Goal: Download file/media

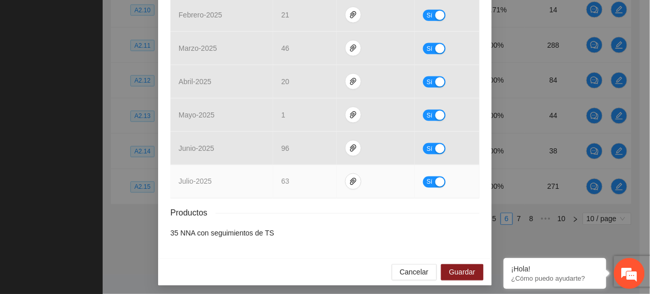
scroll to position [342, 0]
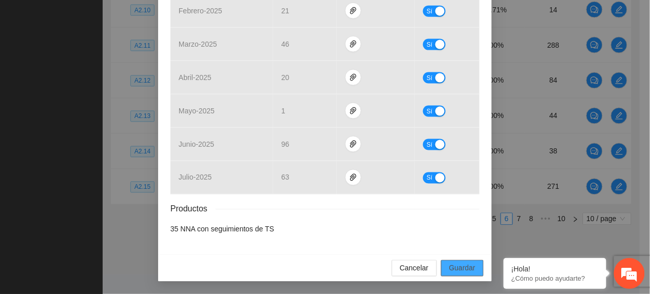
click at [459, 264] on span "Guardar" at bounding box center [462, 268] width 26 height 11
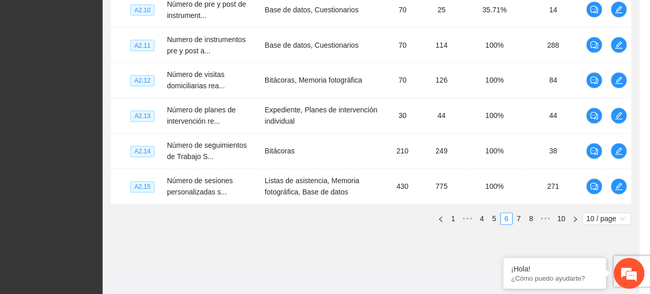
scroll to position [291, 0]
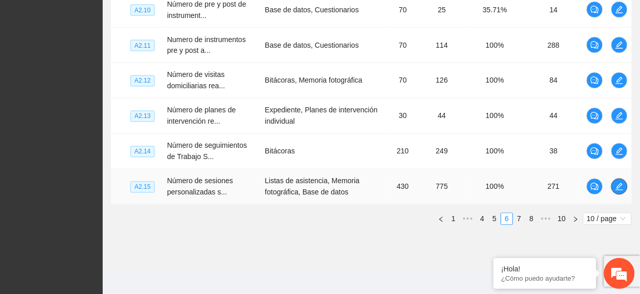
click at [615, 191] on icon "edit" at bounding box center [619, 187] width 8 height 8
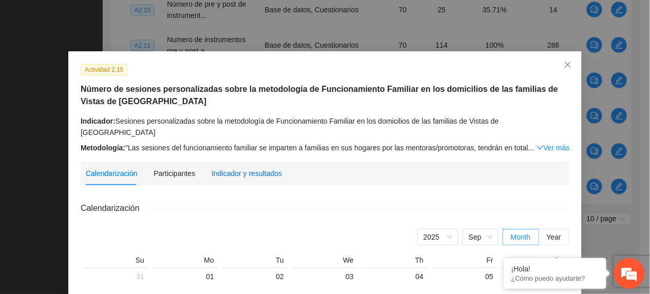
click at [239, 168] on div "Indicador y resultados" at bounding box center [246, 173] width 70 height 11
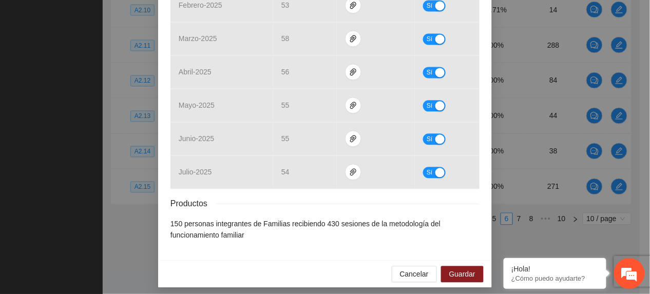
scroll to position [522, 0]
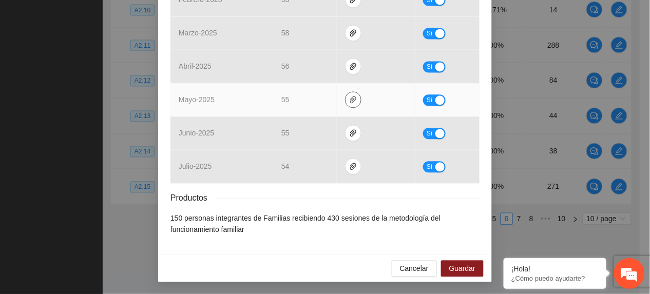
click at [350, 102] on icon "paper-clip" at bounding box center [353, 99] width 6 height 7
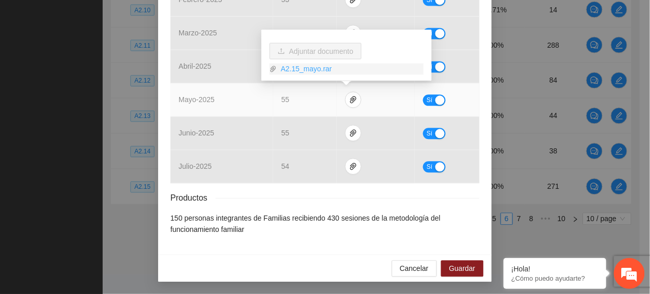
click at [300, 74] on link "A2.15_mayo.rar" at bounding box center [350, 69] width 147 height 11
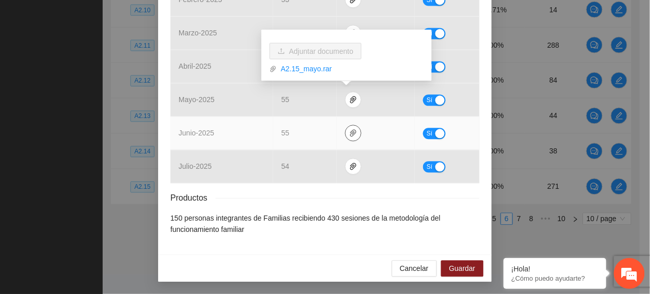
click at [349, 136] on icon "paper-clip" at bounding box center [353, 133] width 8 height 8
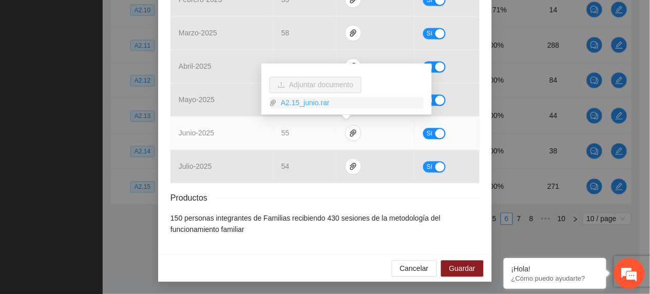
drag, startPoint x: 308, startPoint y: 106, endPoint x: 329, endPoint y: 152, distance: 51.0
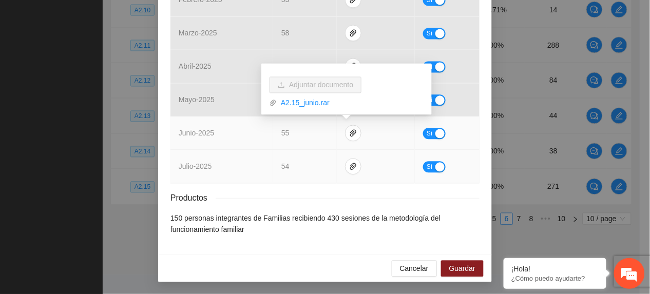
click at [308, 106] on link "A2.15_junio.rar" at bounding box center [350, 103] width 147 height 11
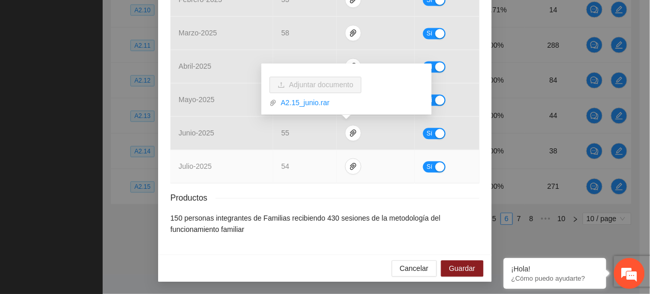
drag, startPoint x: 290, startPoint y: 159, endPoint x: 301, endPoint y: 165, distance: 12.6
click at [291, 159] on td "54" at bounding box center [305, 166] width 64 height 33
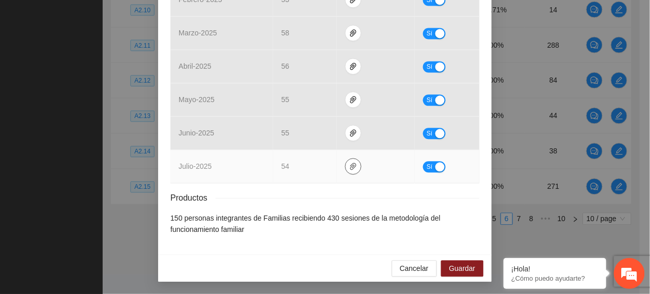
drag, startPoint x: 350, startPoint y: 164, endPoint x: 341, endPoint y: 159, distance: 10.8
click at [350, 164] on icon "paper-clip" at bounding box center [353, 166] width 8 height 8
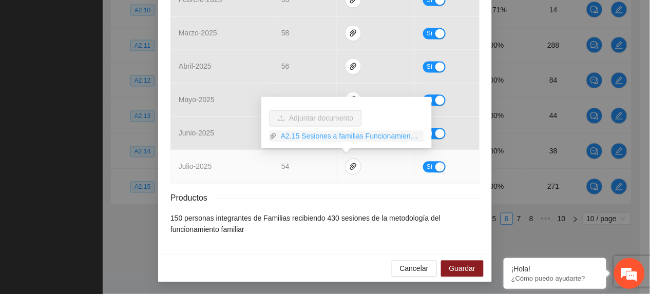
click at [313, 137] on link "A2.15 Sesiones a familias Funcionamiento F.rar" at bounding box center [350, 136] width 147 height 11
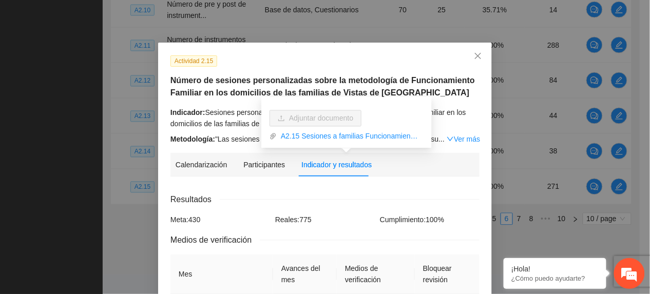
scroll to position [0, 0]
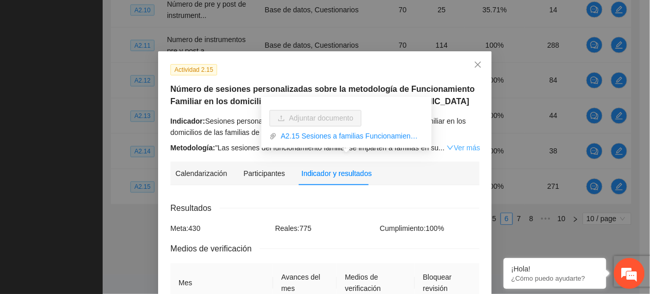
click at [465, 143] on div "Metodología: "Las sesiones del funcionamiento familiar se imparten a familias e…" at bounding box center [324, 147] width 309 height 11
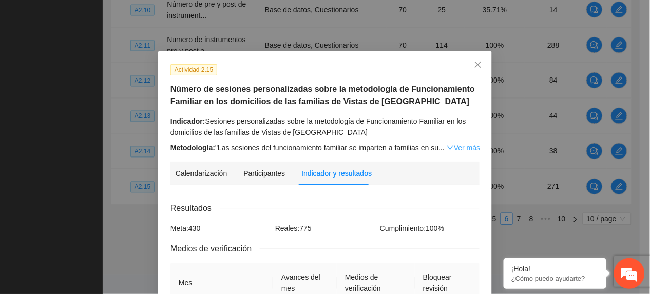
click at [465, 148] on link "Ver más" at bounding box center [463, 148] width 33 height 8
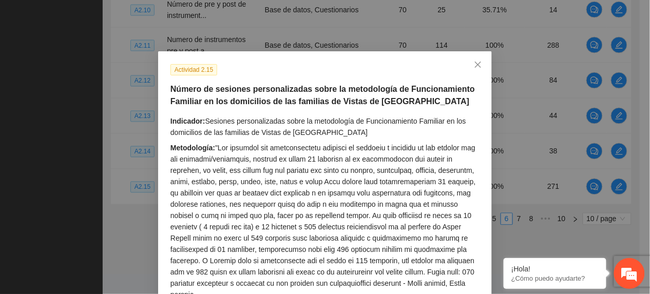
click at [374, 155] on div "Metodología:" at bounding box center [324, 221] width 309 height 158
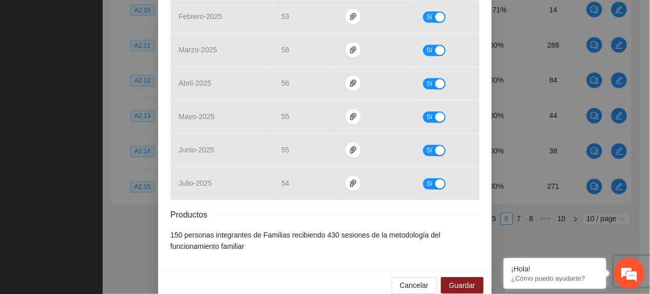
scroll to position [669, 0]
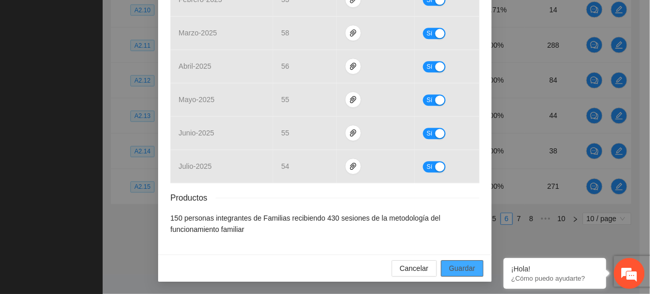
drag, startPoint x: 465, startPoint y: 267, endPoint x: 468, endPoint y: 291, distance: 23.8
click at [465, 267] on span "Guardar" at bounding box center [462, 268] width 26 height 11
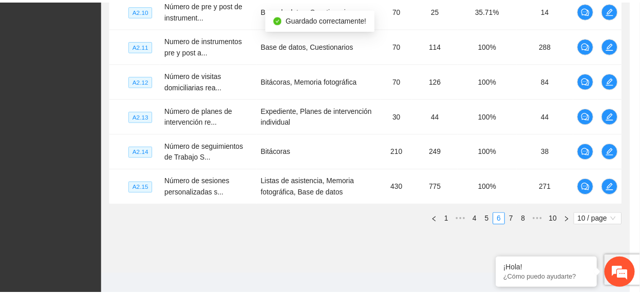
scroll to position [618, 0]
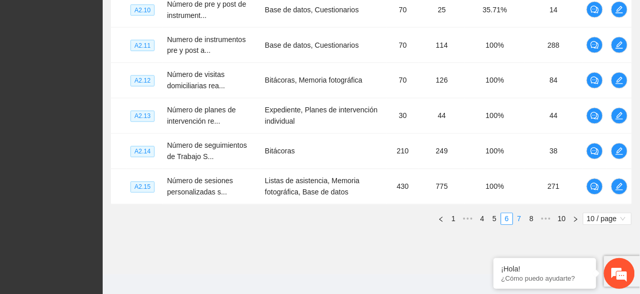
click at [519, 218] on link "7" at bounding box center [518, 219] width 11 height 11
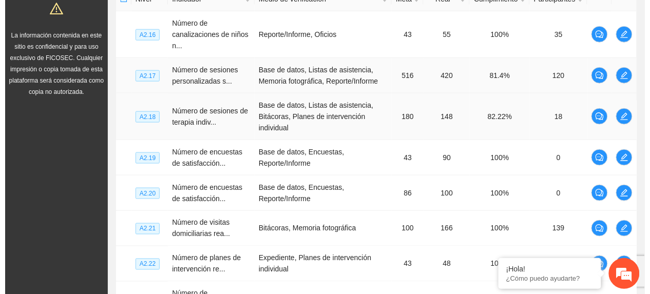
scroll to position [270, 0]
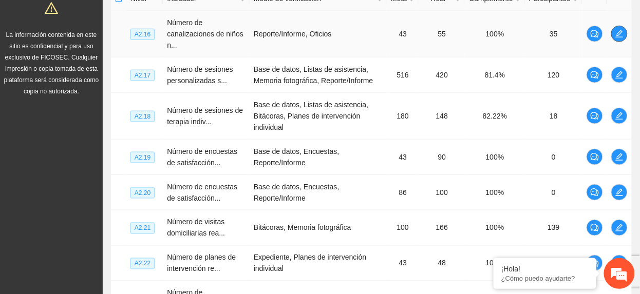
click at [612, 37] on span "edit" at bounding box center [618, 34] width 15 height 8
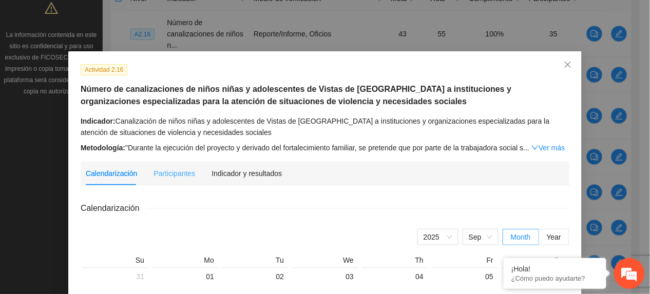
drag, startPoint x: 227, startPoint y: 180, endPoint x: 244, endPoint y: 177, distance: 17.7
click at [226, 180] on div "Indicador y resultados" at bounding box center [246, 174] width 70 height 24
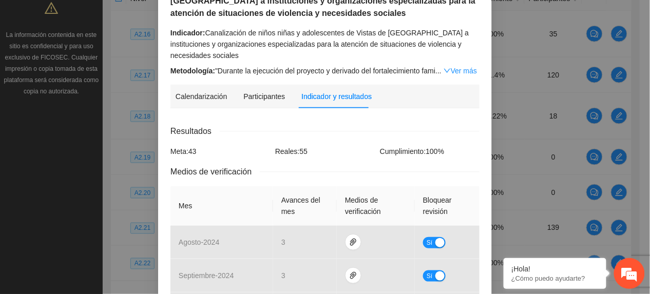
scroll to position [511, 0]
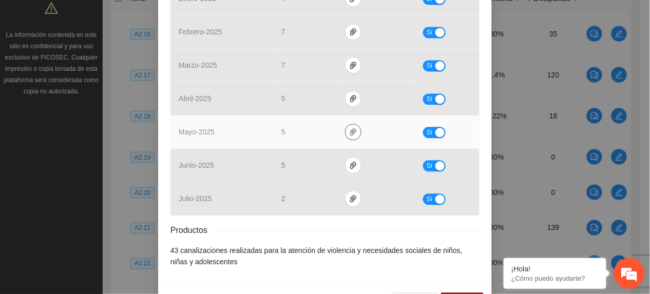
click at [349, 128] on icon "paper-clip" at bounding box center [353, 132] width 8 height 8
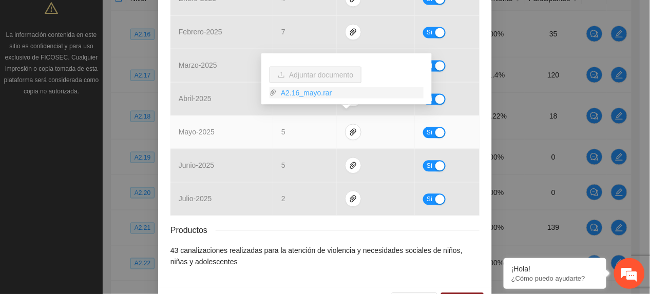
click at [301, 95] on link "A2.16_mayo.rar" at bounding box center [350, 92] width 147 height 11
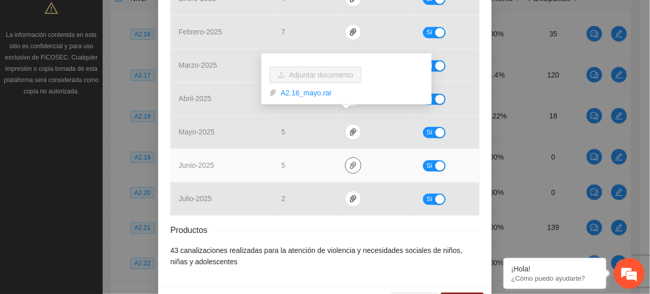
drag, startPoint x: 349, startPoint y: 155, endPoint x: 331, endPoint y: 143, distance: 22.2
click at [349, 161] on icon "paper-clip" at bounding box center [353, 165] width 8 height 8
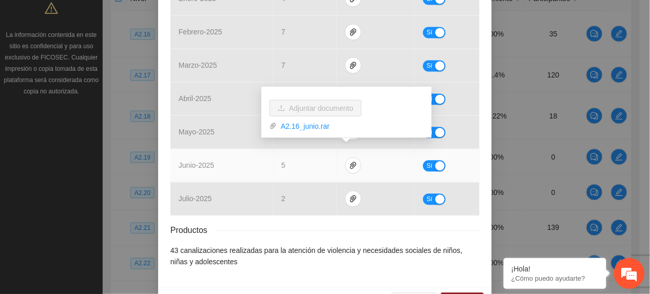
click at [306, 128] on link "A2.16_junio.rar" at bounding box center [350, 126] width 147 height 11
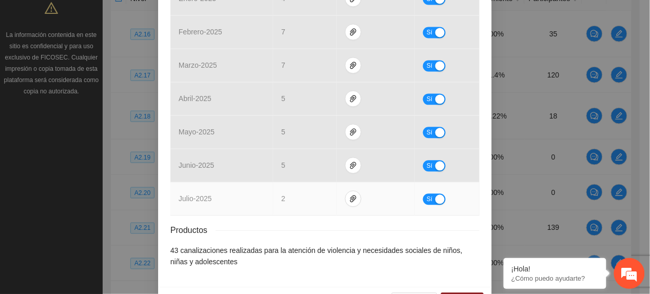
drag, startPoint x: 294, startPoint y: 172, endPoint x: 310, endPoint y: 183, distance: 19.4
click at [295, 182] on td "2" at bounding box center [305, 198] width 64 height 33
click at [349, 195] on icon "paper-clip" at bounding box center [353, 199] width 8 height 8
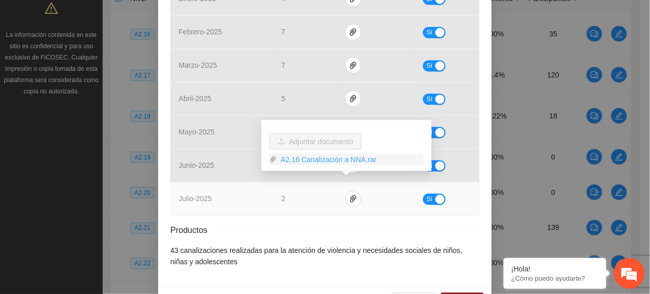
click at [306, 163] on link "A2.16 Canalización a NNA.rar" at bounding box center [350, 159] width 147 height 11
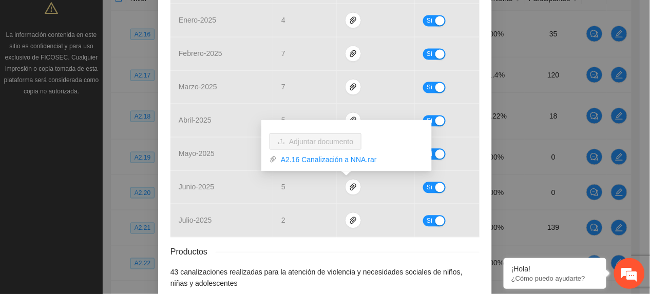
scroll to position [466, 0]
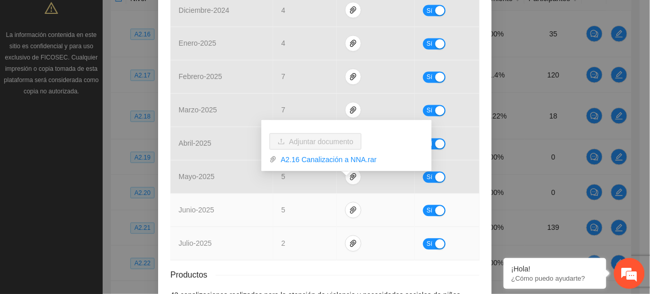
drag, startPoint x: 220, startPoint y: 222, endPoint x: 221, endPoint y: 210, distance: 11.9
click at [219, 227] on td "julio - 2025" at bounding box center [221, 243] width 103 height 33
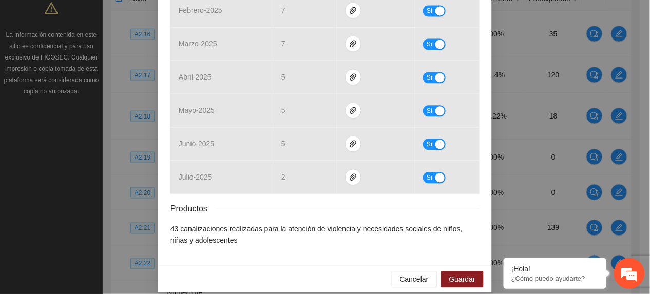
scroll to position [534, 0]
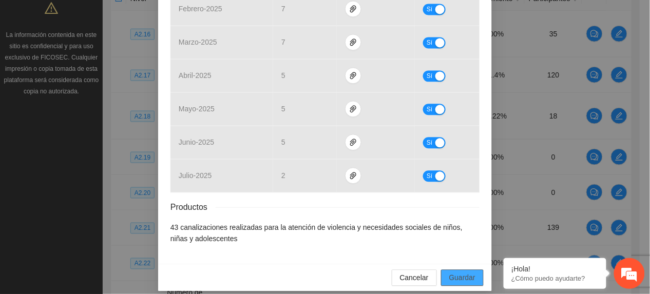
click at [442, 269] on button "Guardar" at bounding box center [462, 277] width 43 height 16
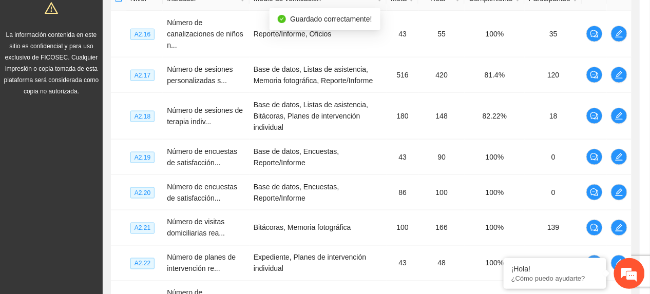
scroll to position [483, 0]
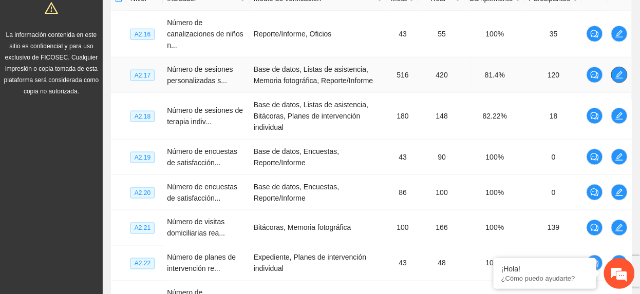
click at [622, 67] on button "button" at bounding box center [619, 75] width 16 height 16
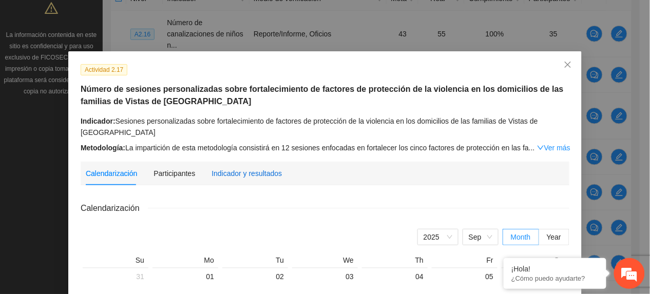
click at [224, 174] on div "Indicador y resultados" at bounding box center [246, 173] width 70 height 11
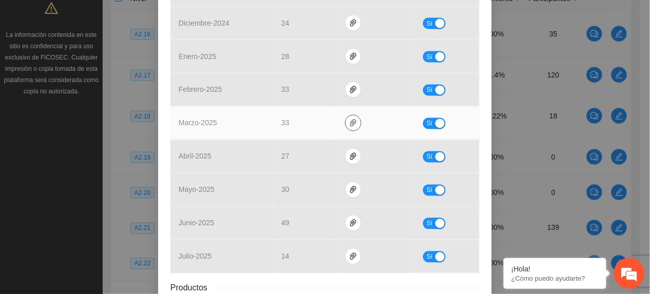
scroll to position [432, 0]
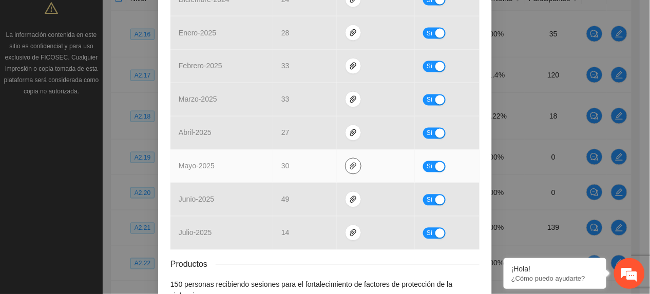
click at [349, 166] on icon "paper-clip" at bounding box center [353, 166] width 8 height 8
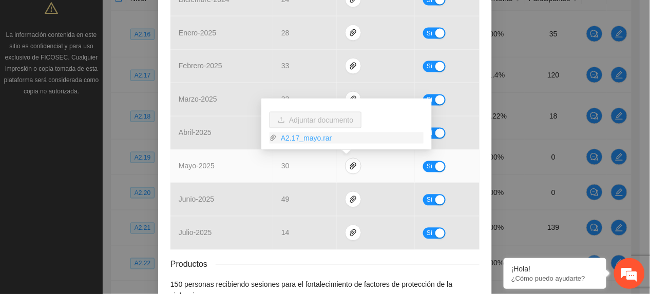
click at [311, 140] on link "A2.17_mayo.rar" at bounding box center [350, 137] width 147 height 11
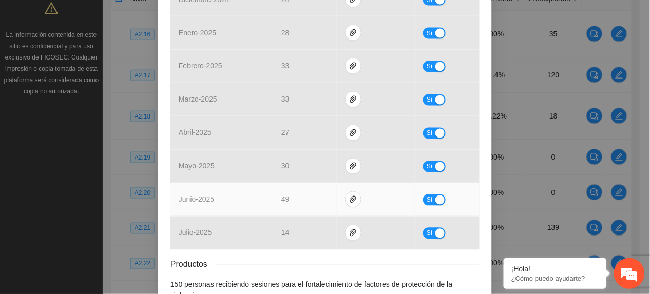
click at [320, 205] on td "49" at bounding box center [305, 199] width 64 height 33
click at [349, 202] on icon "paper-clip" at bounding box center [353, 200] width 8 height 8
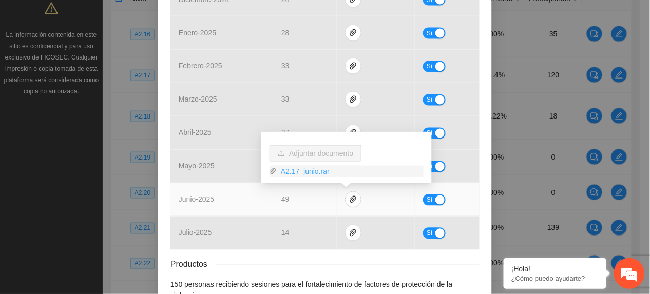
click at [316, 173] on link "A2.17_junio.rar" at bounding box center [350, 171] width 147 height 11
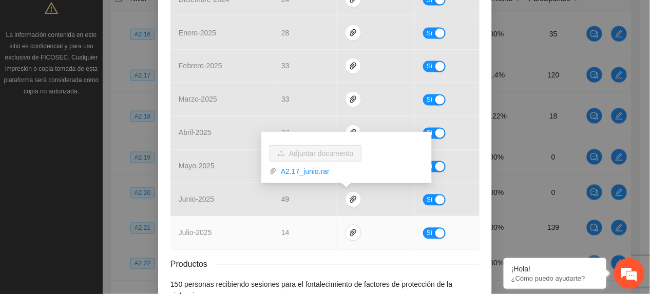
click at [321, 233] on td "14" at bounding box center [305, 233] width 64 height 33
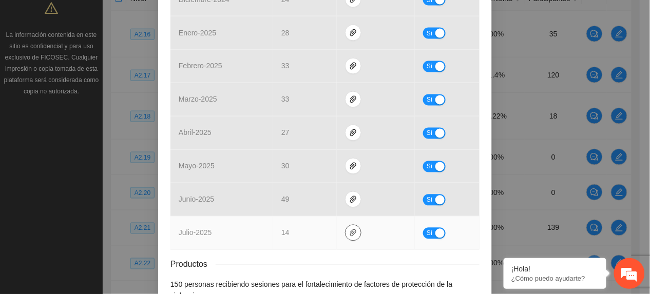
click at [349, 233] on icon "paper-clip" at bounding box center [353, 233] width 8 height 8
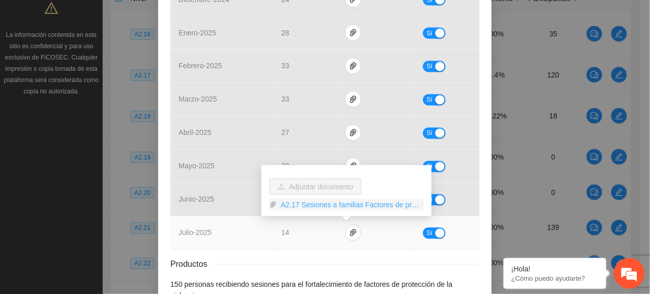
click at [321, 207] on link "A2.17 Sesiones a familias Factores de proteccion.rar" at bounding box center [350, 204] width 147 height 11
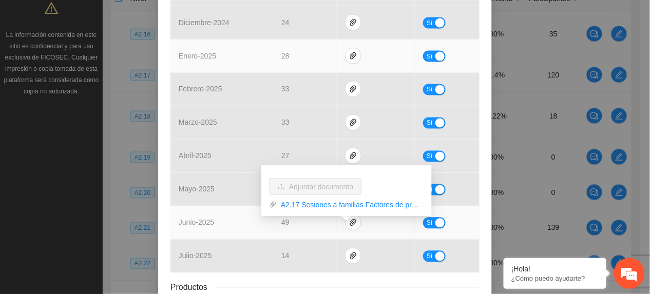
scroll to position [411, 0]
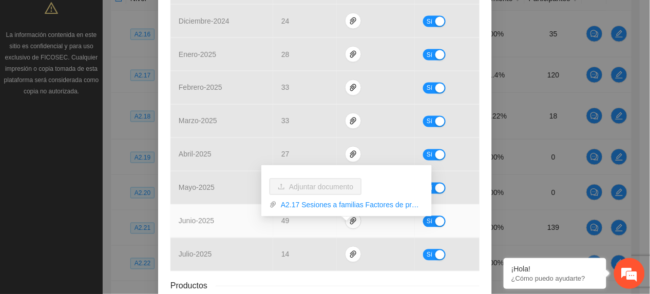
click at [208, 212] on td "junio - 2025" at bounding box center [221, 221] width 103 height 33
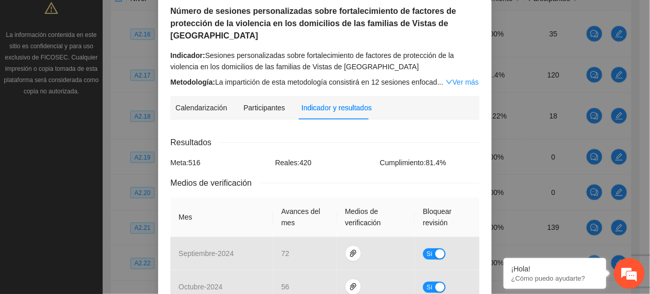
scroll to position [501, 0]
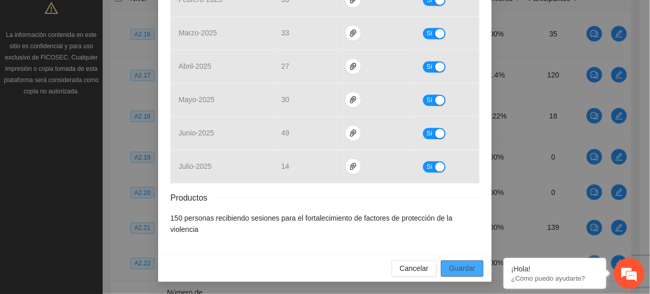
click at [460, 265] on span "Guardar" at bounding box center [462, 268] width 26 height 11
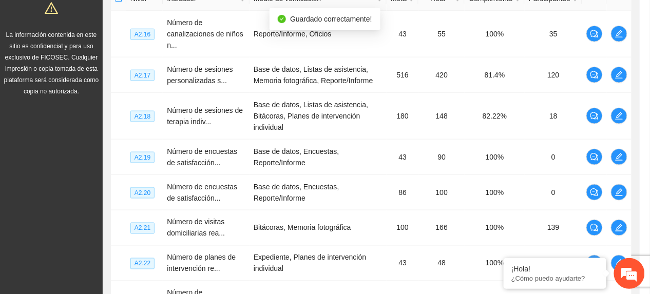
scroll to position [450, 0]
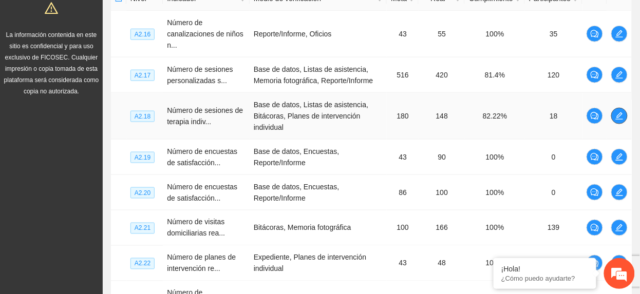
click at [619, 115] on icon "edit" at bounding box center [619, 116] width 8 height 8
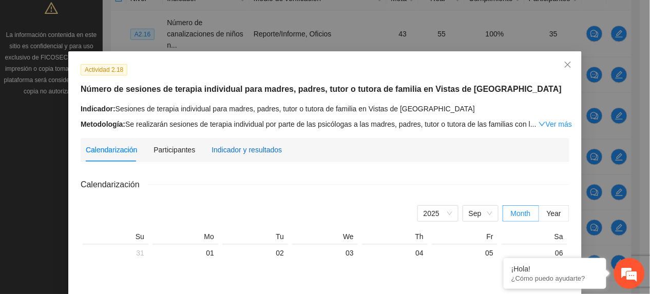
click at [228, 148] on div "Indicador y resultados" at bounding box center [246, 149] width 70 height 11
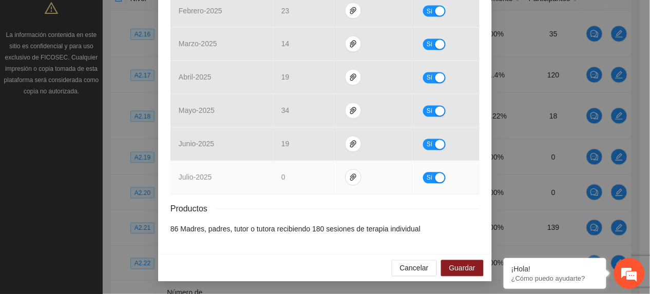
scroll to position [444, 0]
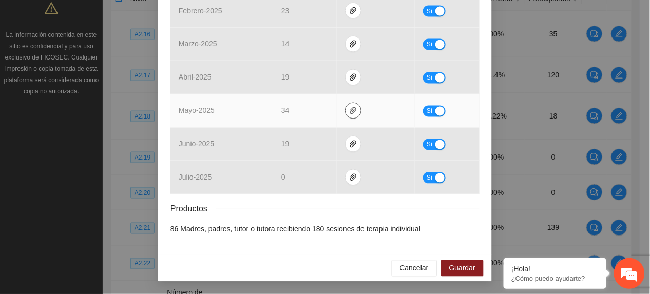
click at [353, 108] on span "paper-clip" at bounding box center [352, 111] width 15 height 8
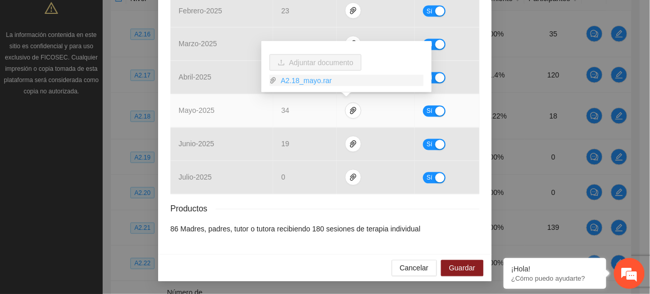
click at [316, 80] on link "A2.18_mayo.rar" at bounding box center [350, 80] width 147 height 11
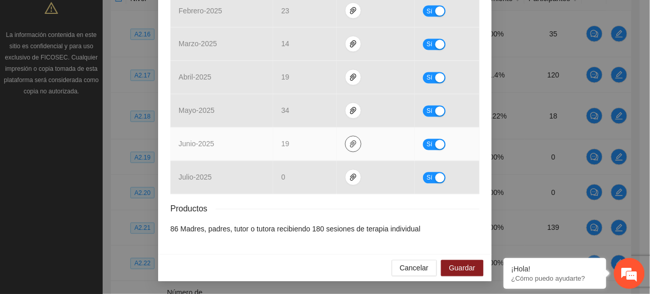
click at [350, 141] on icon "paper-clip" at bounding box center [353, 144] width 6 height 7
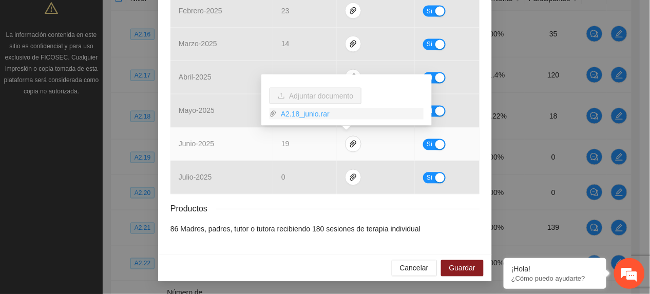
click at [296, 111] on link "A2.18_junio.rar" at bounding box center [350, 113] width 147 height 11
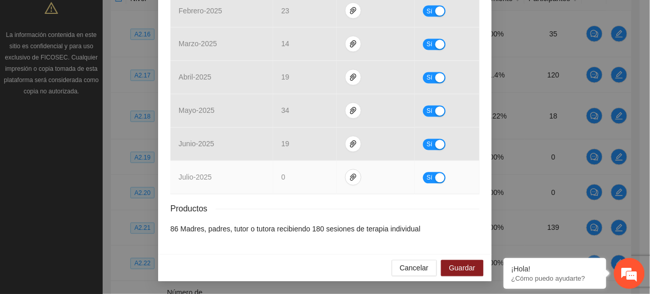
drag, startPoint x: 313, startPoint y: 169, endPoint x: 322, endPoint y: 175, distance: 11.0
click at [314, 170] on td "0" at bounding box center [305, 177] width 64 height 33
click at [345, 181] on button "button" at bounding box center [353, 177] width 16 height 16
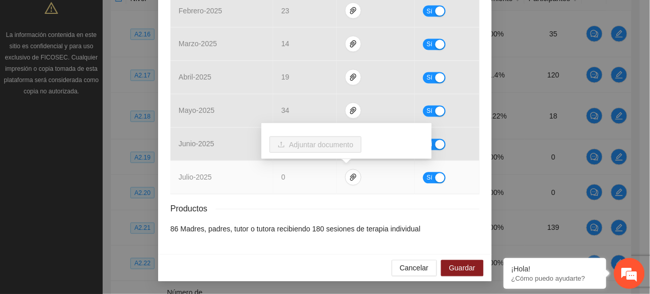
click at [216, 189] on td "julio - 2025" at bounding box center [221, 177] width 103 height 33
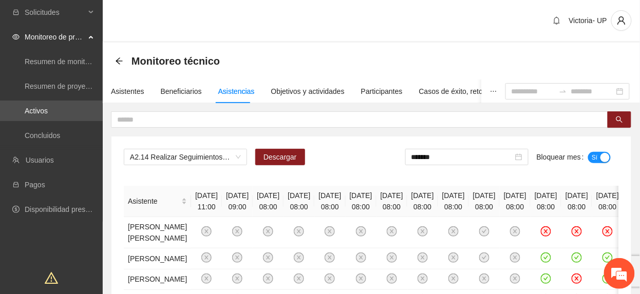
drag, startPoint x: 0, startPoint y: 0, endPoint x: 487, endPoint y: 170, distance: 516.1
click at [466, 158] on input "*******" at bounding box center [462, 156] width 102 height 11
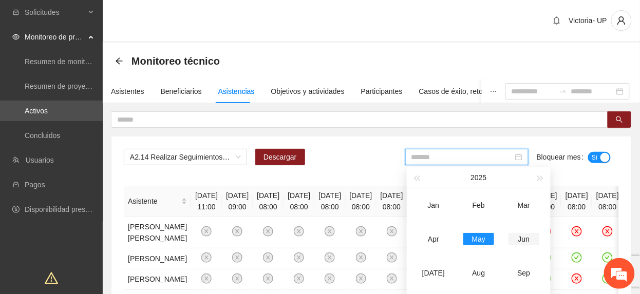
click at [529, 234] on div "Jun" at bounding box center [523, 239] width 31 height 12
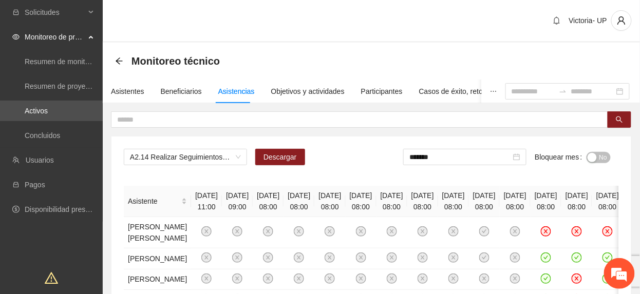
drag, startPoint x: 592, startPoint y: 158, endPoint x: 508, endPoint y: 294, distance: 159.8
click at [592, 157] on div "button" at bounding box center [591, 157] width 9 height 9
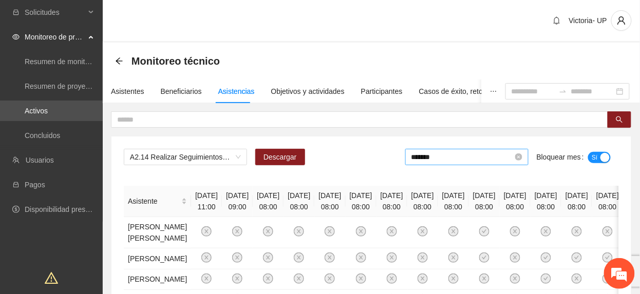
click at [479, 161] on input "*******" at bounding box center [462, 156] width 102 height 11
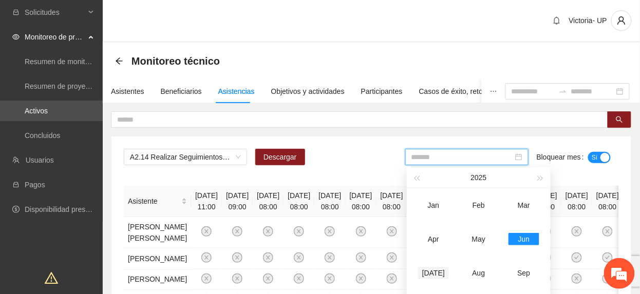
click at [424, 278] on div "Jul" at bounding box center [433, 273] width 31 height 12
type input "*******"
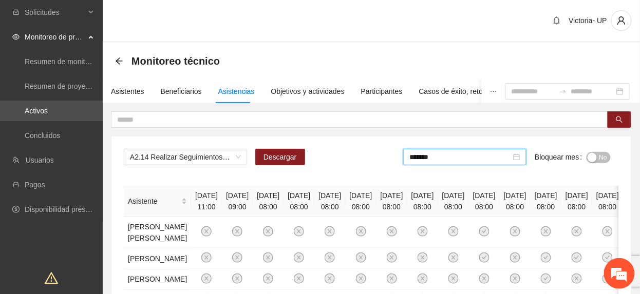
click at [596, 157] on button "No" at bounding box center [598, 157] width 24 height 11
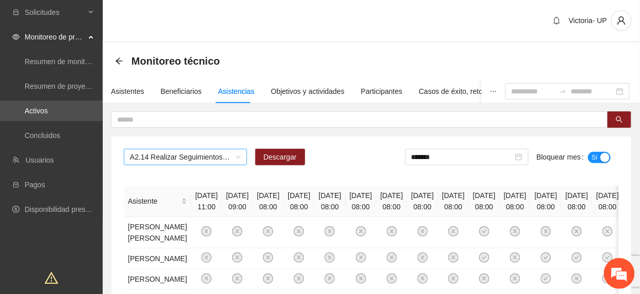
click at [186, 155] on span "A2.14 Realizar Seguimientos de Trabajo Social - Zona Punta Oriente" at bounding box center [185, 156] width 111 height 15
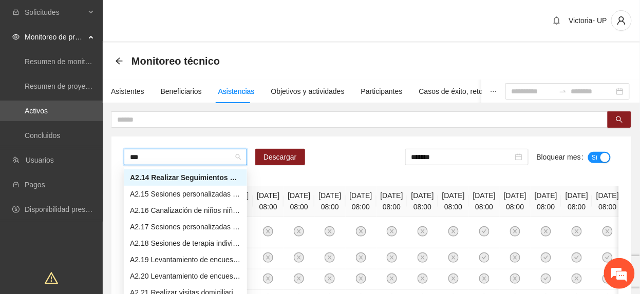
scroll to position [49, 0]
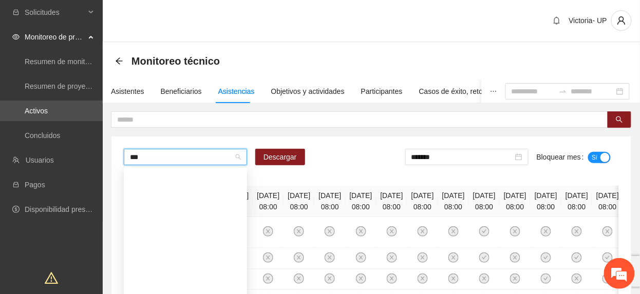
type input "****"
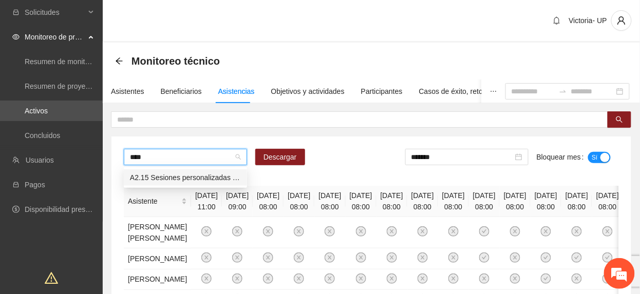
scroll to position [0, 0]
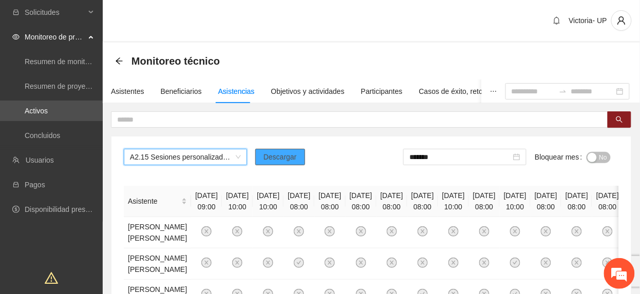
click at [276, 158] on span "Descargar" at bounding box center [279, 156] width 33 height 11
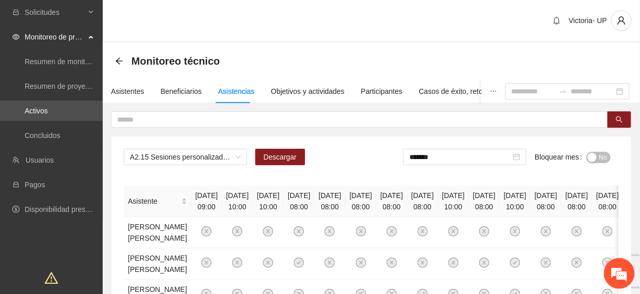
click at [280, 67] on div "Monitoreo técnico" at bounding box center [371, 61] width 512 height 21
click at [292, 158] on span "Descargar" at bounding box center [279, 156] width 33 height 11
drag, startPoint x: 468, startPoint y: 155, endPoint x: 524, endPoint y: 185, distance: 63.2
click at [468, 156] on input "*******" at bounding box center [460, 156] width 102 height 11
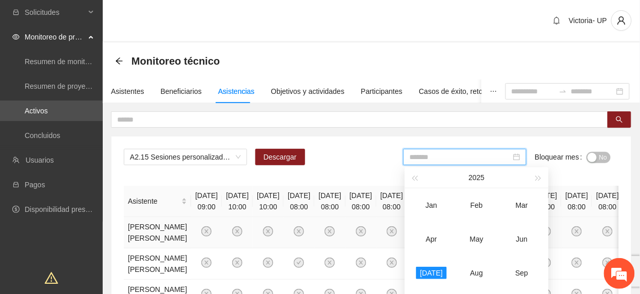
click at [524, 236] on div "Jun" at bounding box center [521, 239] width 31 height 12
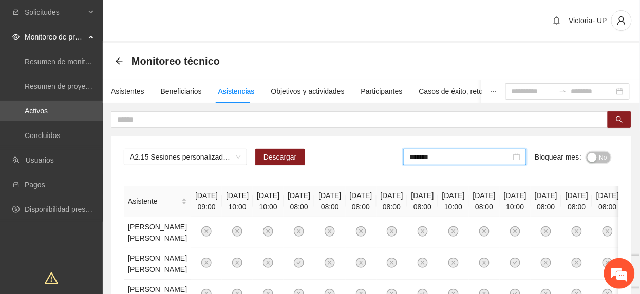
click at [592, 158] on button "No" at bounding box center [598, 157] width 24 height 11
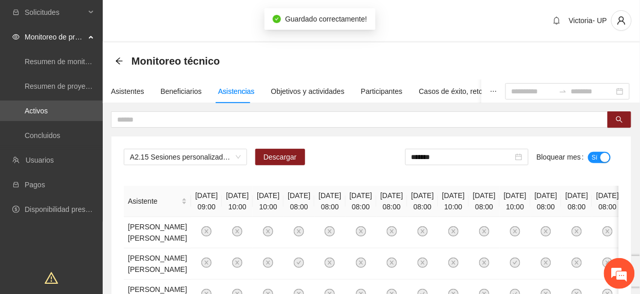
drag, startPoint x: 438, startPoint y: 159, endPoint x: 456, endPoint y: 189, distance: 35.7
click at [441, 165] on div "*******" at bounding box center [466, 157] width 123 height 16
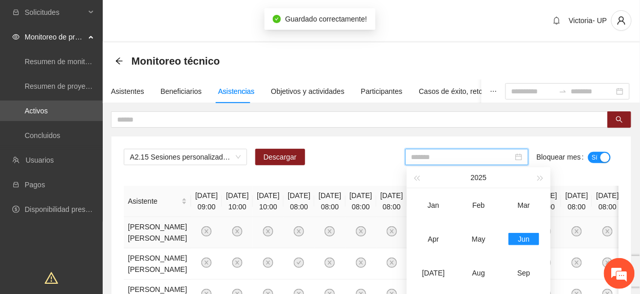
drag, startPoint x: 476, startPoint y: 247, endPoint x: 470, endPoint y: 257, distance: 12.0
click at [476, 246] on td "May" at bounding box center [478, 239] width 45 height 34
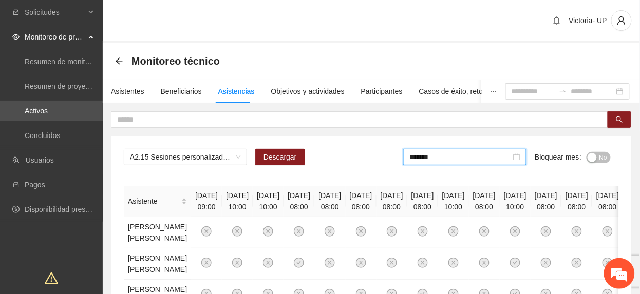
drag, startPoint x: 368, startPoint y: 162, endPoint x: 415, endPoint y: 171, distance: 48.5
click at [373, 163] on div "A2.15 Sesiones personalizadas sobre la metodología de Funcionamiento Familiar e…" at bounding box center [371, 161] width 495 height 25
click at [460, 156] on input "*******" at bounding box center [460, 156] width 102 height 11
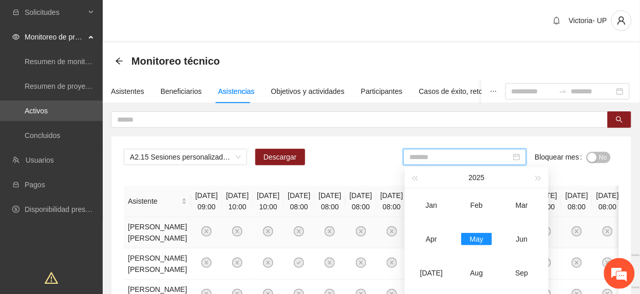
click at [434, 276] on div "Jul" at bounding box center [431, 273] width 31 height 12
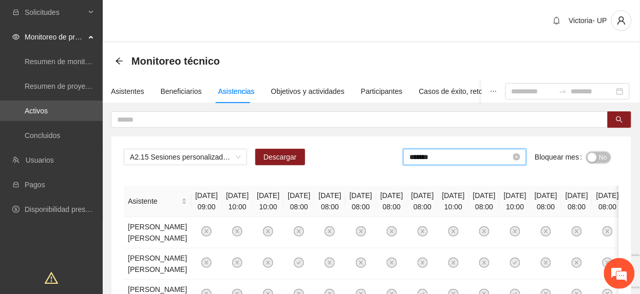
click at [594, 157] on div "button" at bounding box center [591, 157] width 9 height 9
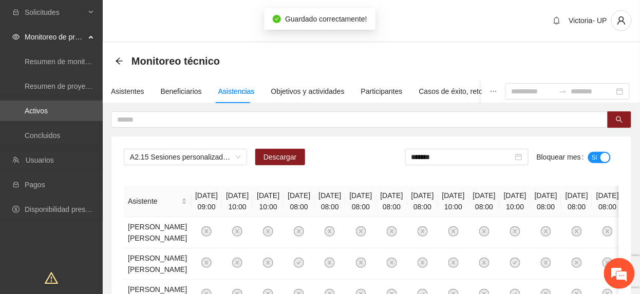
drag, startPoint x: 468, startPoint y: 158, endPoint x: 479, endPoint y: 187, distance: 30.9
click at [467, 159] on input "*******" at bounding box center [462, 156] width 102 height 11
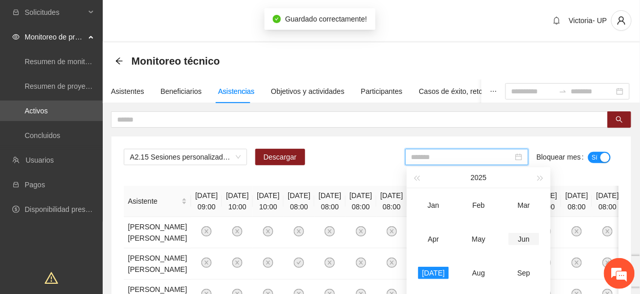
click at [526, 242] on div "Jun" at bounding box center [523, 239] width 31 height 12
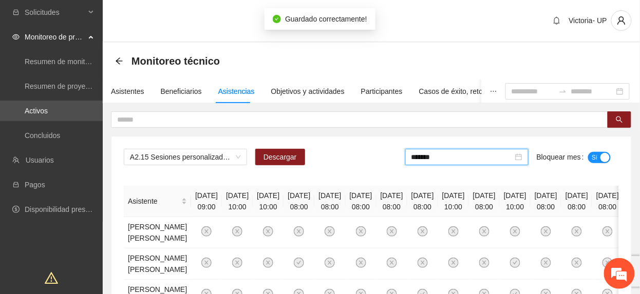
click at [456, 163] on div "*******" at bounding box center [466, 157] width 123 height 16
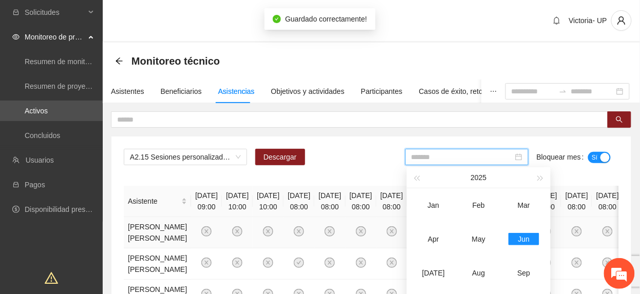
click at [475, 237] on div "May" at bounding box center [478, 239] width 31 height 12
type input "*******"
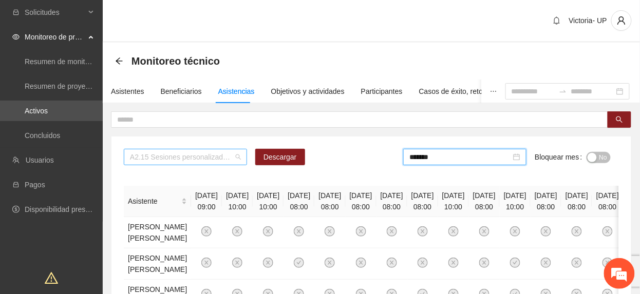
click at [165, 161] on span "A2.15 Sesiones personalizadas sobre la metodología de Funcionamiento Familiar e…" at bounding box center [185, 156] width 111 height 15
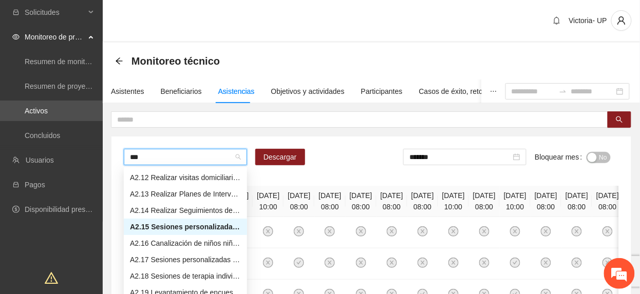
scroll to position [49, 0]
type input "****"
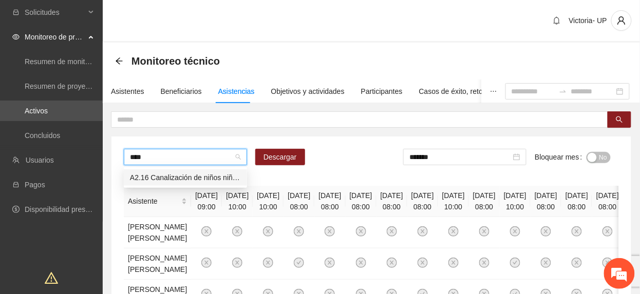
scroll to position [0, 0]
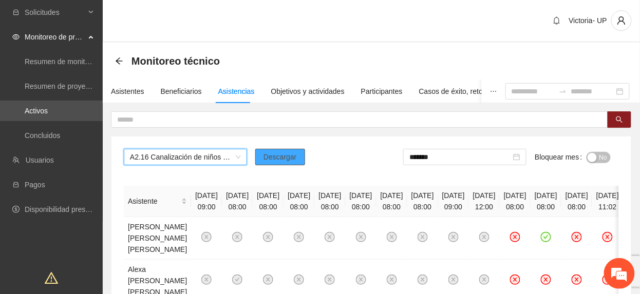
click at [293, 163] on button "Descargar" at bounding box center [280, 157] width 50 height 16
click at [281, 153] on span "Descargar" at bounding box center [279, 156] width 33 height 11
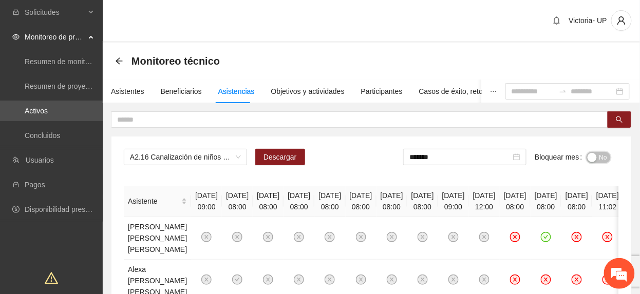
drag, startPoint x: 600, startPoint y: 155, endPoint x: 535, endPoint y: 159, distance: 65.4
click at [600, 155] on span "No" at bounding box center [603, 157] width 8 height 11
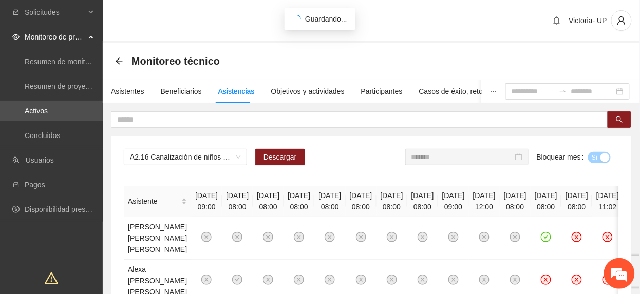
click at [480, 158] on input "*******" at bounding box center [462, 156] width 102 height 11
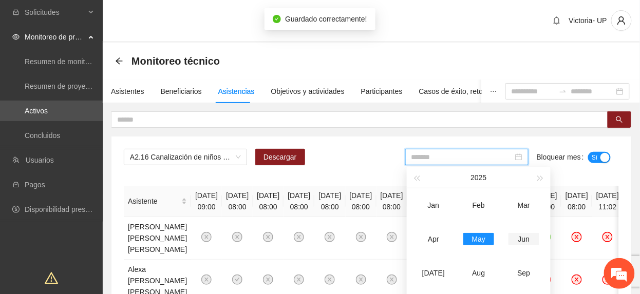
click at [522, 239] on div "Jun" at bounding box center [523, 239] width 31 height 12
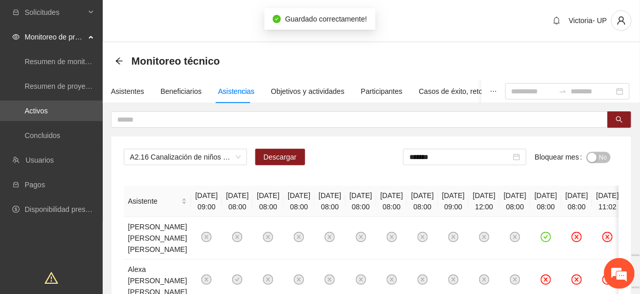
drag, startPoint x: 603, startPoint y: 159, endPoint x: 585, endPoint y: 160, distance: 17.5
click at [602, 159] on span "No" at bounding box center [603, 157] width 8 height 11
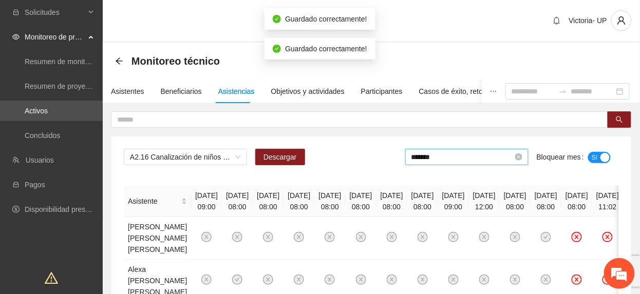
click at [470, 157] on input "*******" at bounding box center [462, 156] width 102 height 11
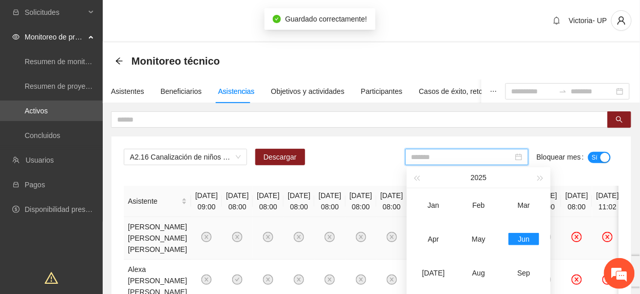
drag, startPoint x: 434, startPoint y: 267, endPoint x: 495, endPoint y: 224, distance: 74.4
click at [445, 265] on td "Jul" at bounding box center [433, 273] width 45 height 34
type input "*******"
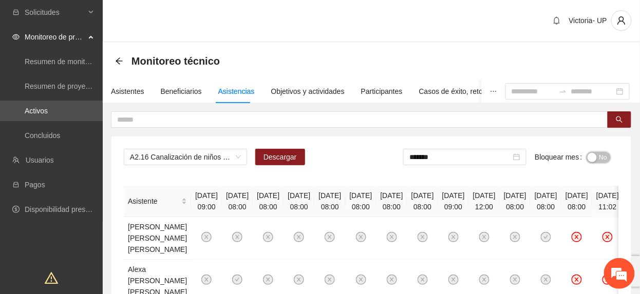
drag, startPoint x: 594, startPoint y: 159, endPoint x: 551, endPoint y: 212, distance: 67.9
click at [592, 159] on div "button" at bounding box center [591, 157] width 9 height 9
click at [179, 161] on span "A2.16 Canalización de niños niñas y adolescentes de Vistas de Cerro Grande a in…" at bounding box center [185, 156] width 111 height 15
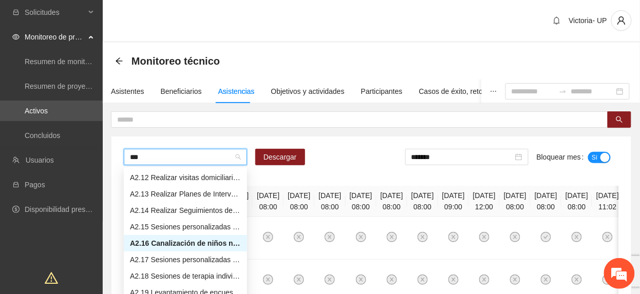
scroll to position [49, 0]
type input "****"
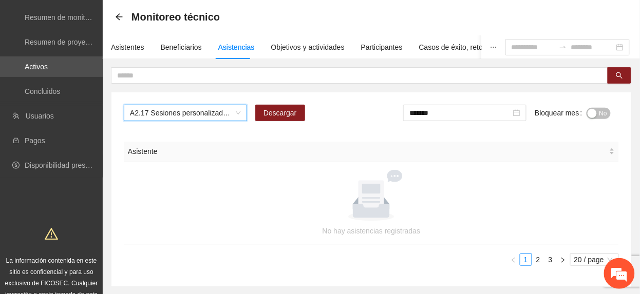
scroll to position [99, 0]
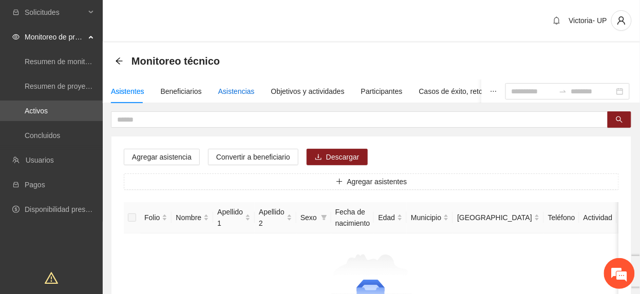
click at [231, 95] on div "Asistencias" at bounding box center [236, 91] width 36 height 11
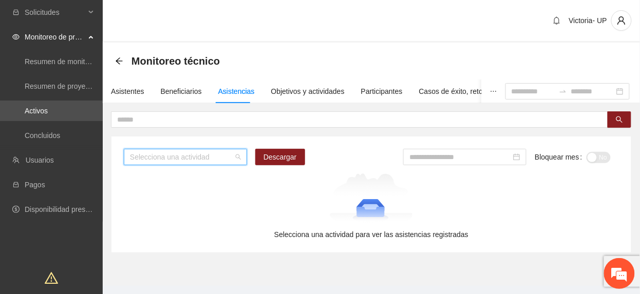
drag, startPoint x: 200, startPoint y: 162, endPoint x: 212, endPoint y: 155, distance: 14.3
click at [199, 162] on input "search" at bounding box center [182, 156] width 104 height 15
type input "****"
drag, startPoint x: 239, startPoint y: 181, endPoint x: 236, endPoint y: 172, distance: 8.6
click at [236, 172] on div "Selecciona una actividad Descargar Bloquear mes No Selecciona una actividad par…" at bounding box center [370, 195] width 519 height 116
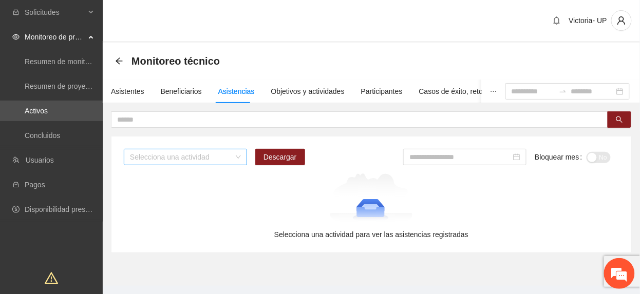
drag, startPoint x: 236, startPoint y: 172, endPoint x: 185, endPoint y: 161, distance: 52.7
click at [185, 161] on input "search" at bounding box center [182, 156] width 104 height 15
type input "*"
click at [125, 85] on div "Asistentes" at bounding box center [127, 92] width 33 height 24
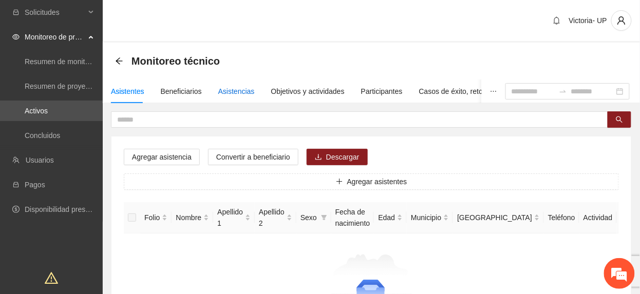
click at [224, 87] on div "Asistencias" at bounding box center [236, 91] width 36 height 11
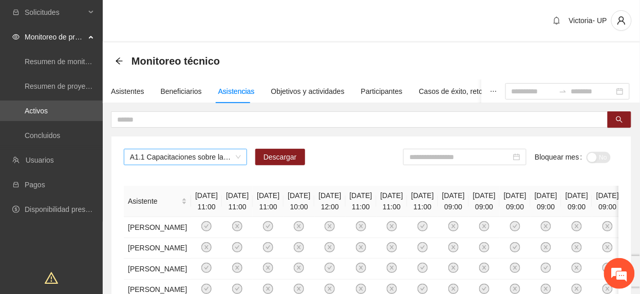
click at [212, 162] on span "A1.1 Capacitaciones sobre la metodología de funcionamiento familiar a promotora…" at bounding box center [185, 156] width 111 height 15
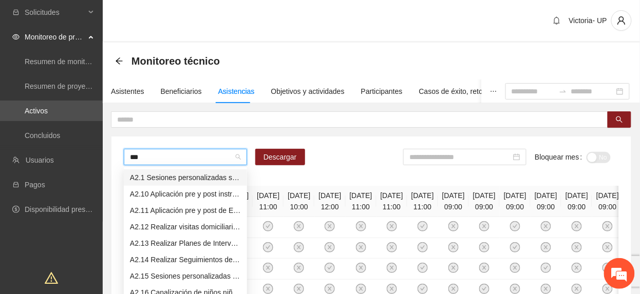
type input "****"
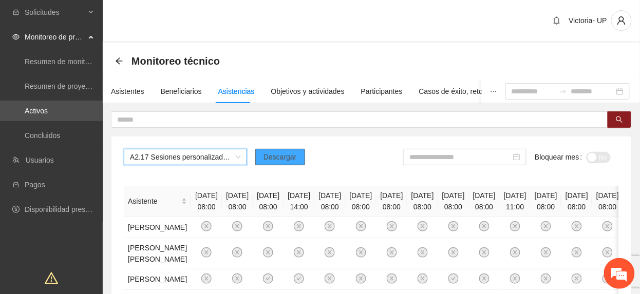
click at [296, 154] on button "Descargar" at bounding box center [280, 157] width 50 height 16
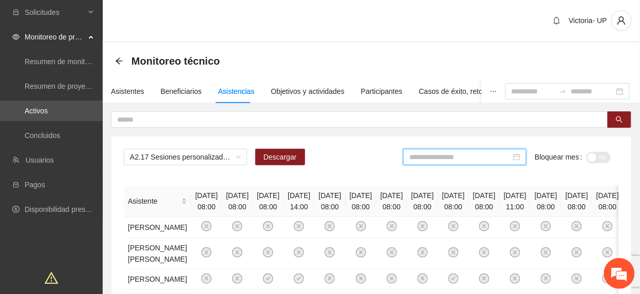
click at [412, 155] on input at bounding box center [460, 156] width 102 height 11
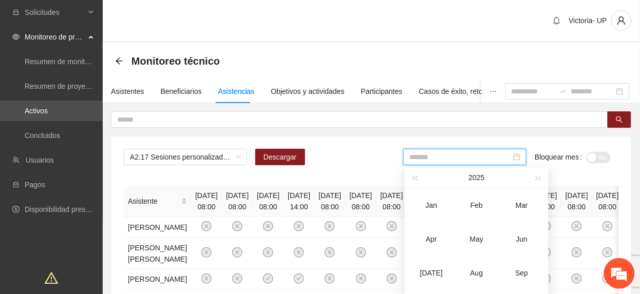
drag, startPoint x: 481, startPoint y: 236, endPoint x: 537, endPoint y: 201, distance: 65.5
click at [483, 237] on div "May" at bounding box center [476, 239] width 31 height 12
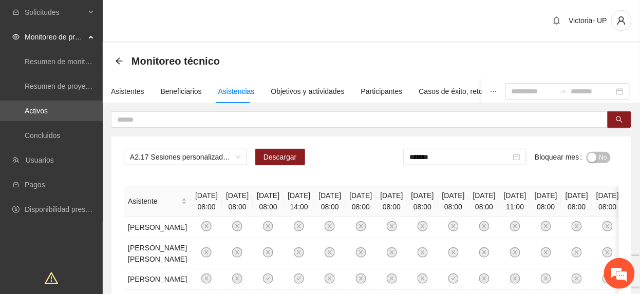
drag, startPoint x: 603, startPoint y: 153, endPoint x: 596, endPoint y: 162, distance: 11.1
click at [603, 155] on span "No" at bounding box center [603, 157] width 8 height 11
click at [491, 159] on input "*******" at bounding box center [462, 156] width 102 height 11
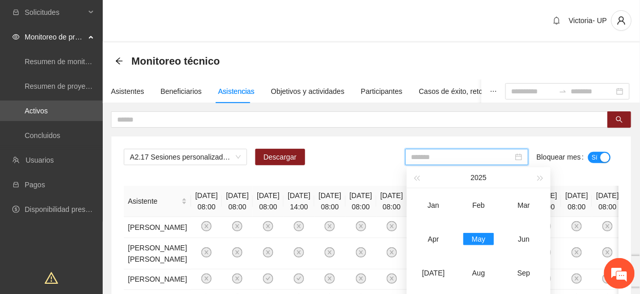
drag, startPoint x: 520, startPoint y: 245, endPoint x: 561, endPoint y: 209, distance: 53.8
click at [520, 244] on div "Jun" at bounding box center [523, 239] width 31 height 12
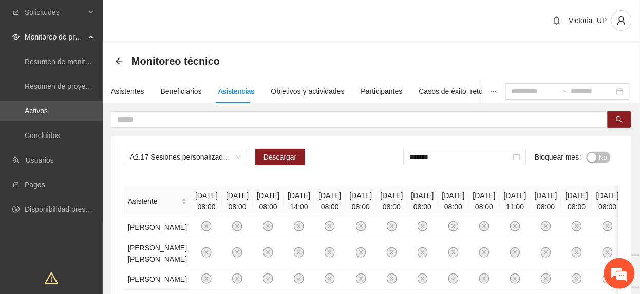
click at [604, 159] on span "No" at bounding box center [603, 157] width 8 height 11
click at [490, 152] on div "*******" at bounding box center [466, 157] width 123 height 16
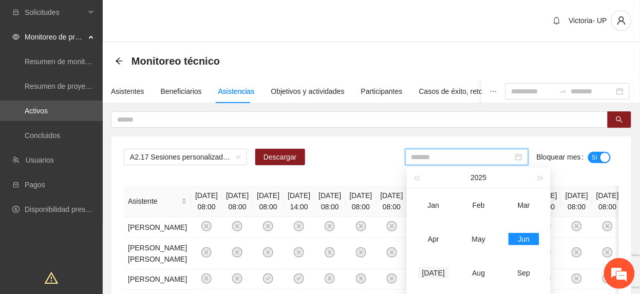
drag, startPoint x: 436, startPoint y: 265, endPoint x: 448, endPoint y: 259, distance: 12.6
click at [436, 264] on td "Jul" at bounding box center [433, 273] width 45 height 34
type input "*******"
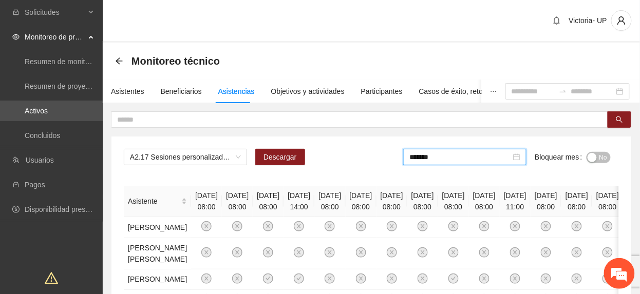
click at [605, 153] on span "No" at bounding box center [603, 157] width 8 height 11
drag, startPoint x: 189, startPoint y: 154, endPoint x: 180, endPoint y: 126, distance: 29.9
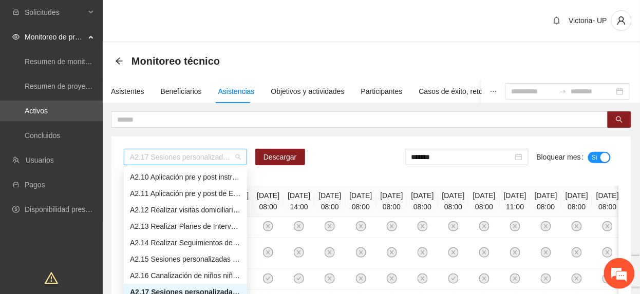
click at [156, 158] on span "A2.17 Sesiones personalizadas sobre fortalecimiento de factores de protección d…" at bounding box center [185, 156] width 111 height 15
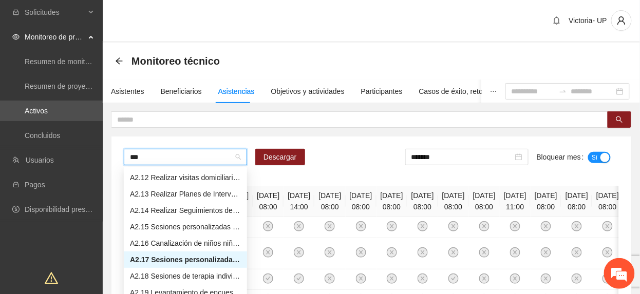
type input "****"
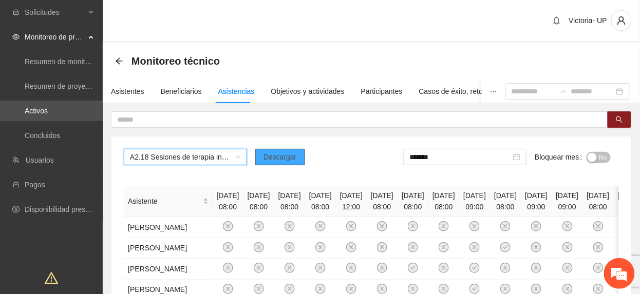
click at [267, 163] on button "Descargar" at bounding box center [280, 157] width 50 height 16
